Goal: Navigation & Orientation: Find specific page/section

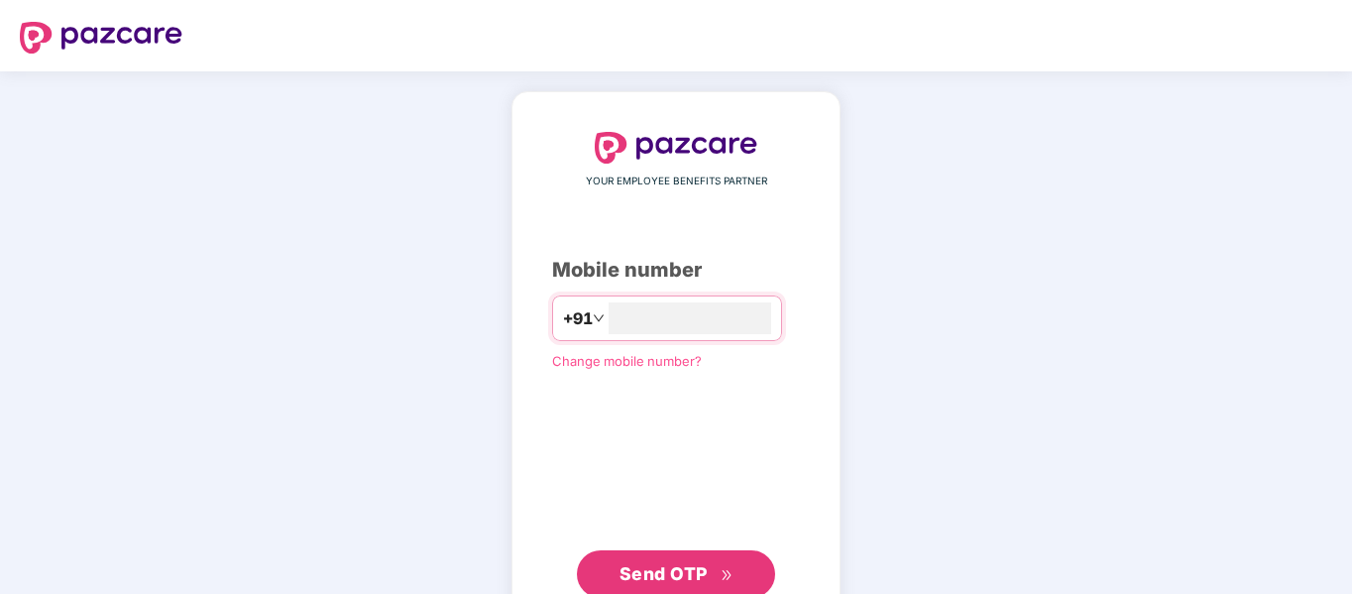
type input "**********"
click at [711, 568] on span "Send OTP" at bounding box center [677, 572] width 114 height 28
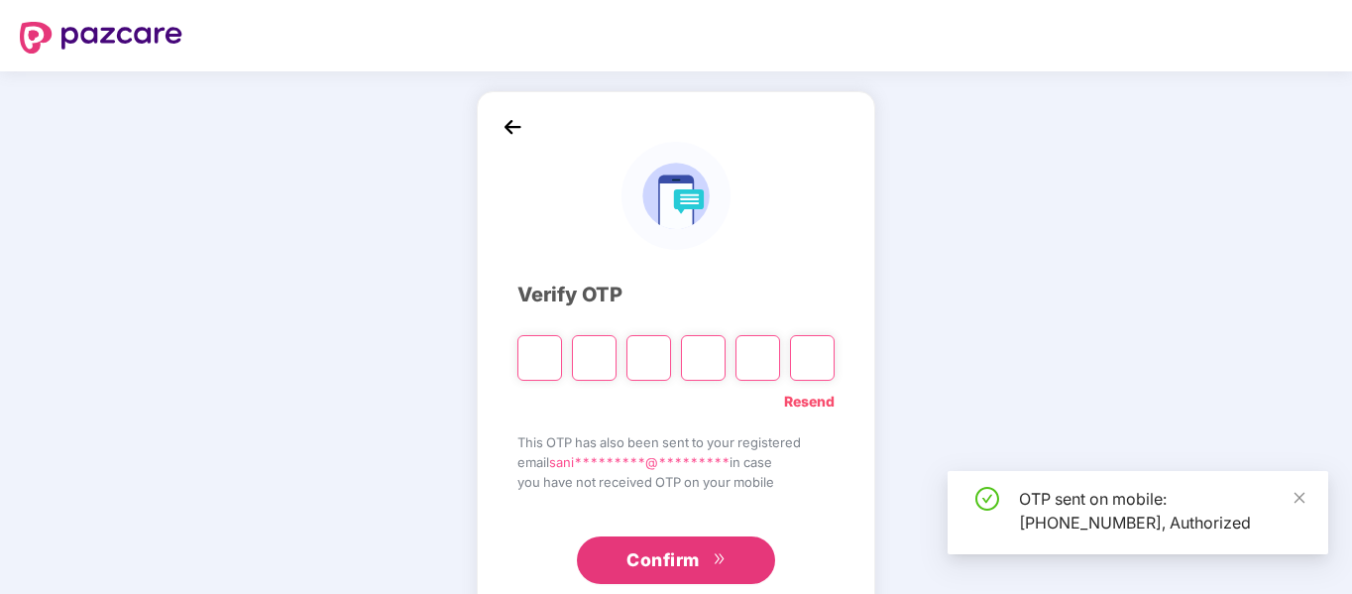
scroll to position [53, 0]
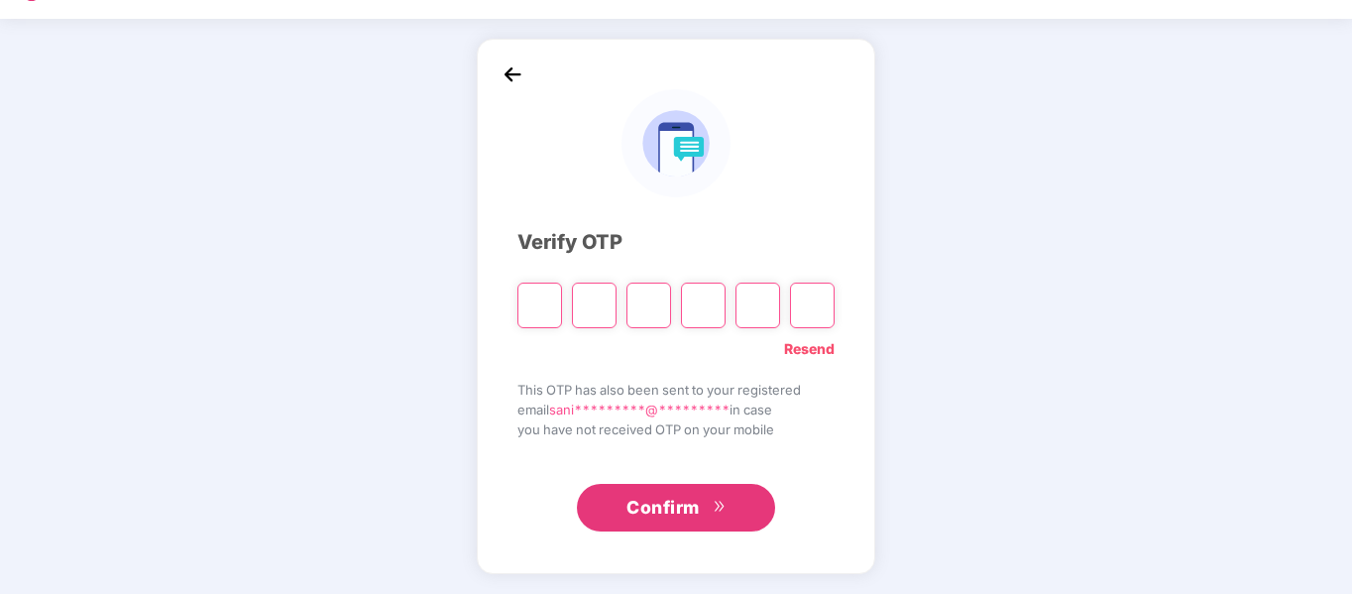
type input "*"
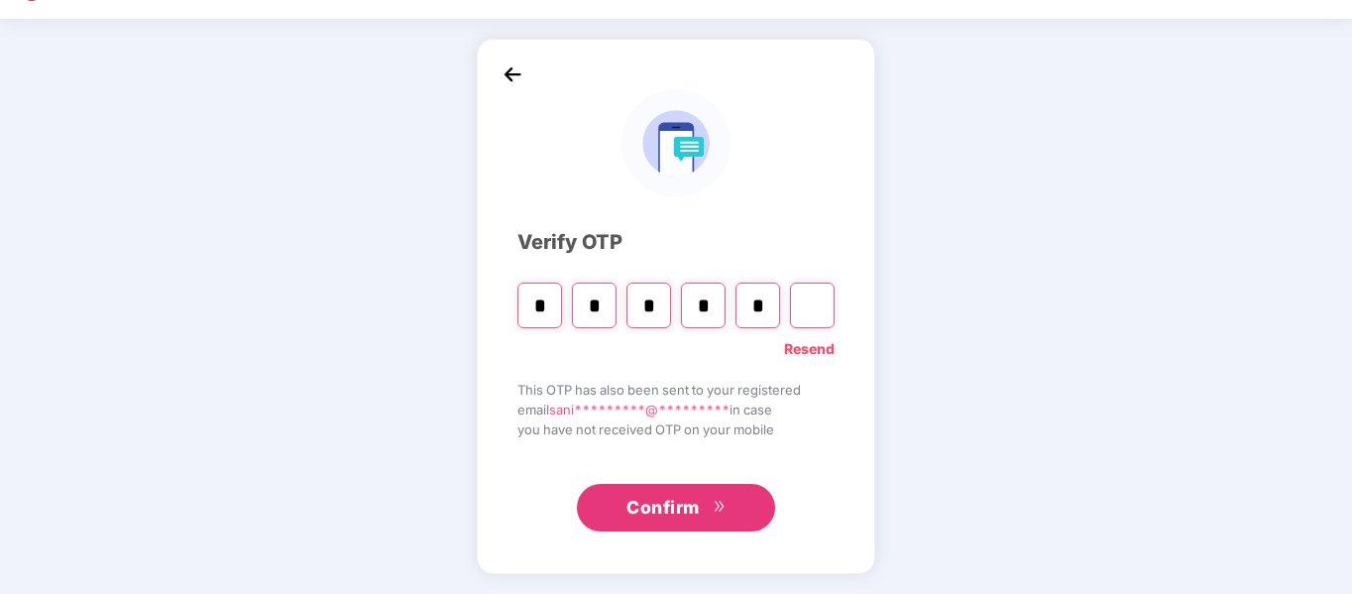
type input "*"
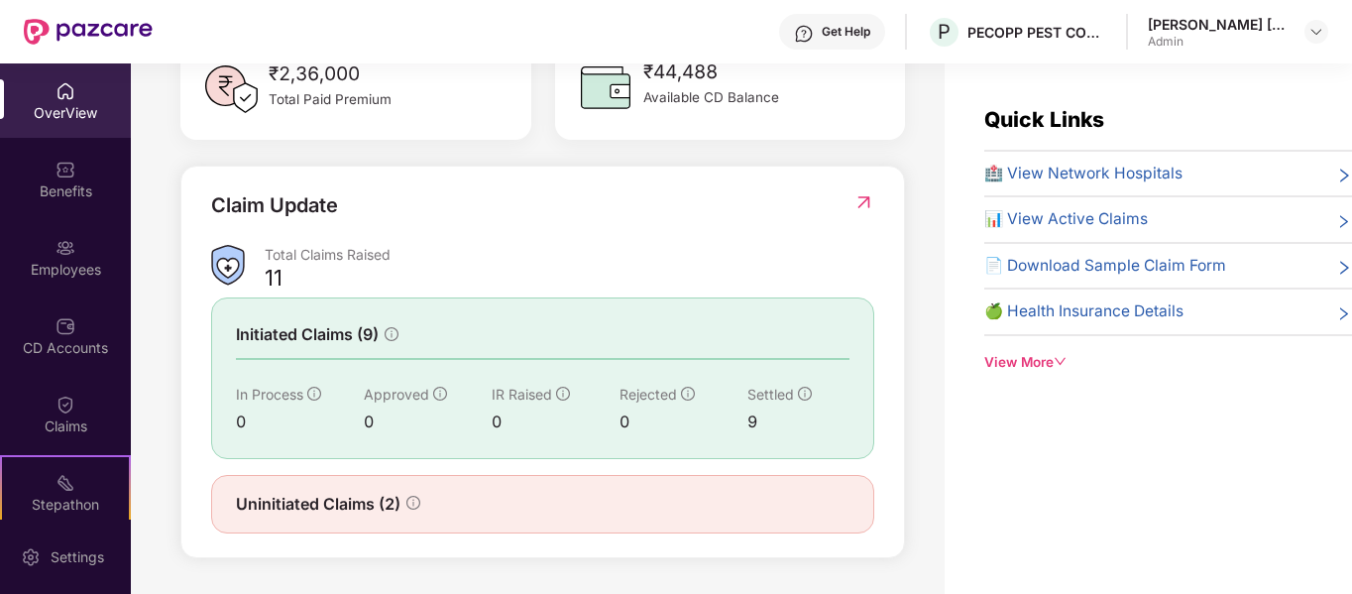
scroll to position [63, 0]
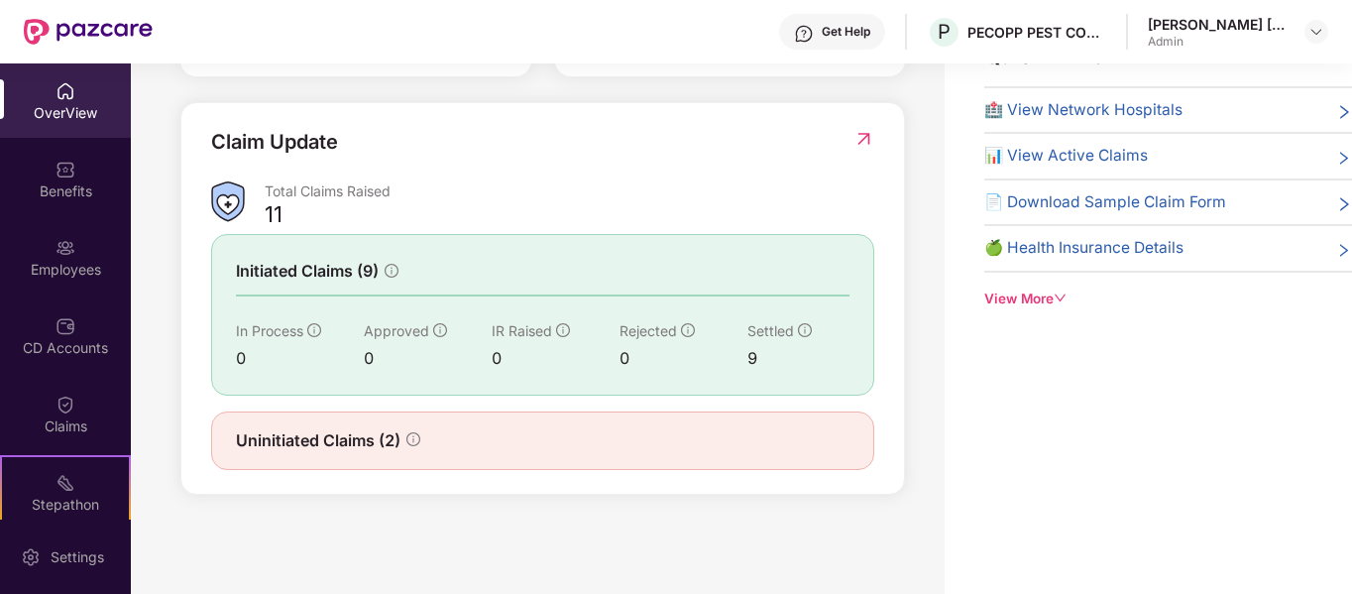
click at [364, 440] on span "Uninitiated Claims (2)" at bounding box center [318, 440] width 165 height 25
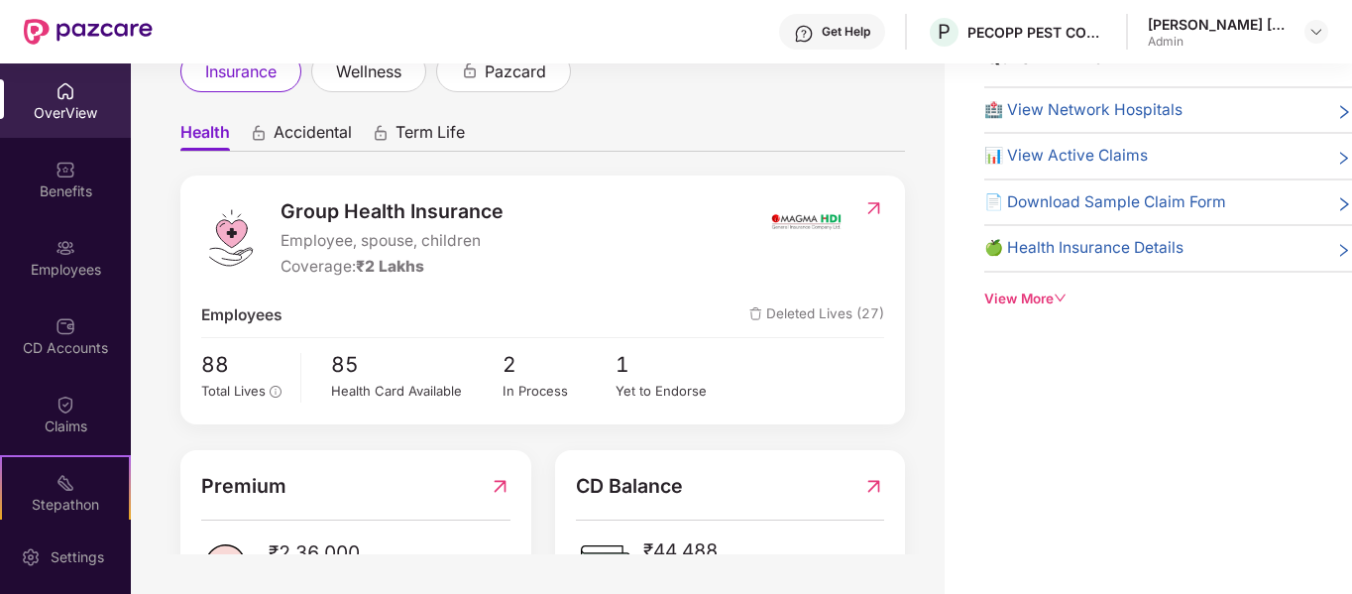
scroll to position [560, 0]
